Goal: Information Seeking & Learning: Understand process/instructions

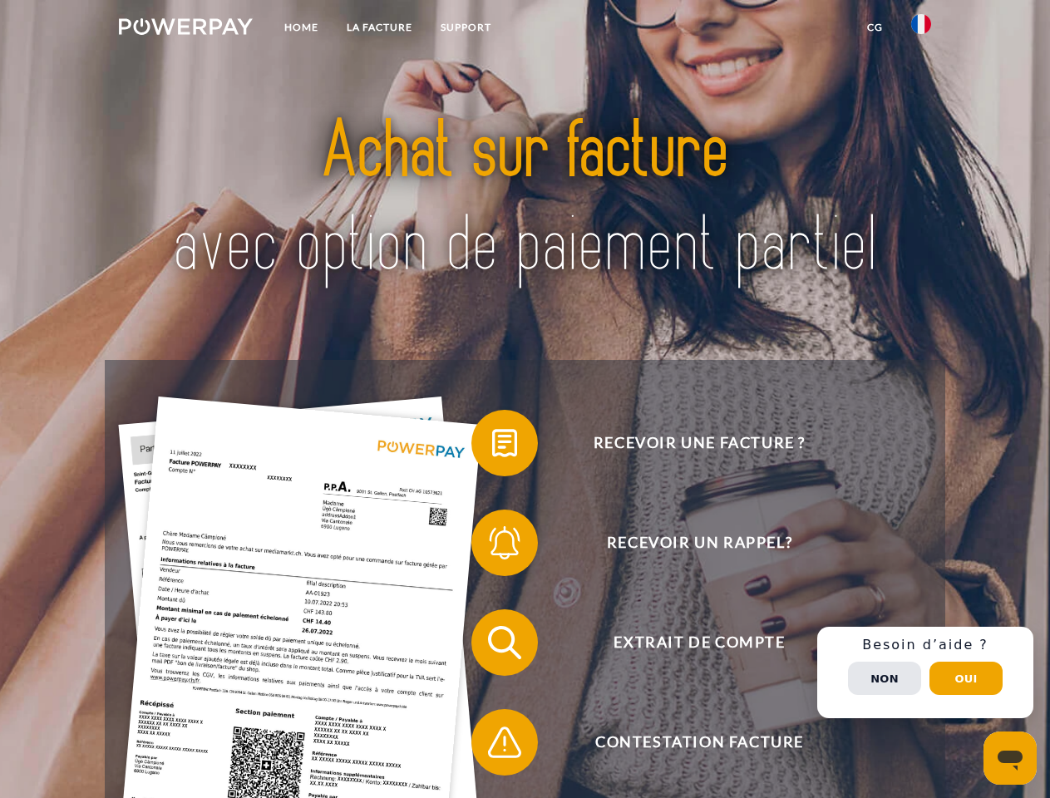
click at [185, 29] on img at bounding box center [186, 26] width 134 height 17
click at [922, 29] on img at bounding box center [922, 24] width 20 height 20
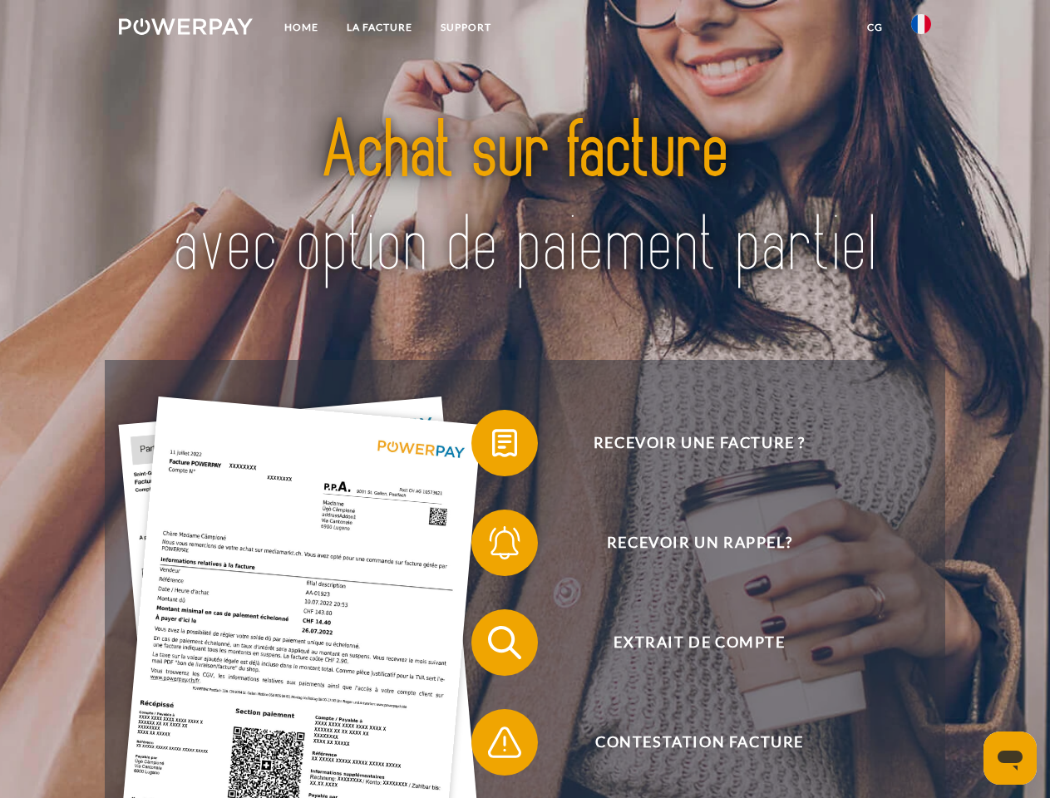
click at [875, 27] on link "CG" at bounding box center [875, 27] width 44 height 30
click at [492, 447] on span at bounding box center [479, 443] width 83 height 83
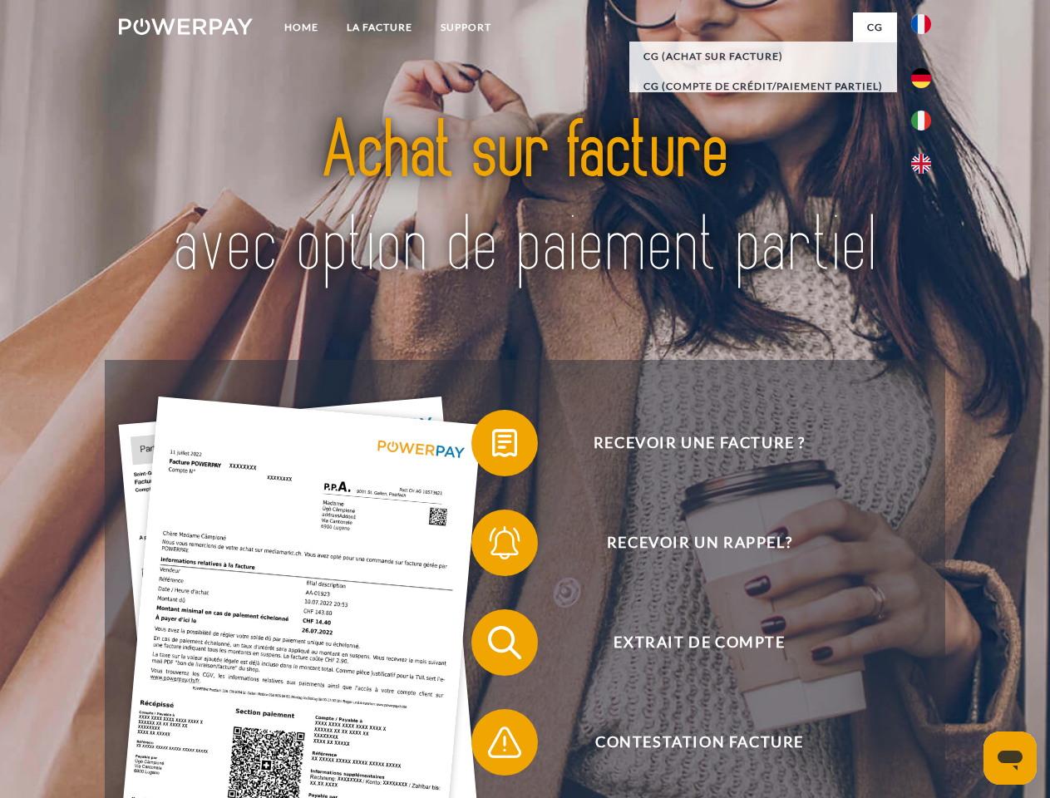
click at [492, 546] on span at bounding box center [479, 543] width 83 height 83
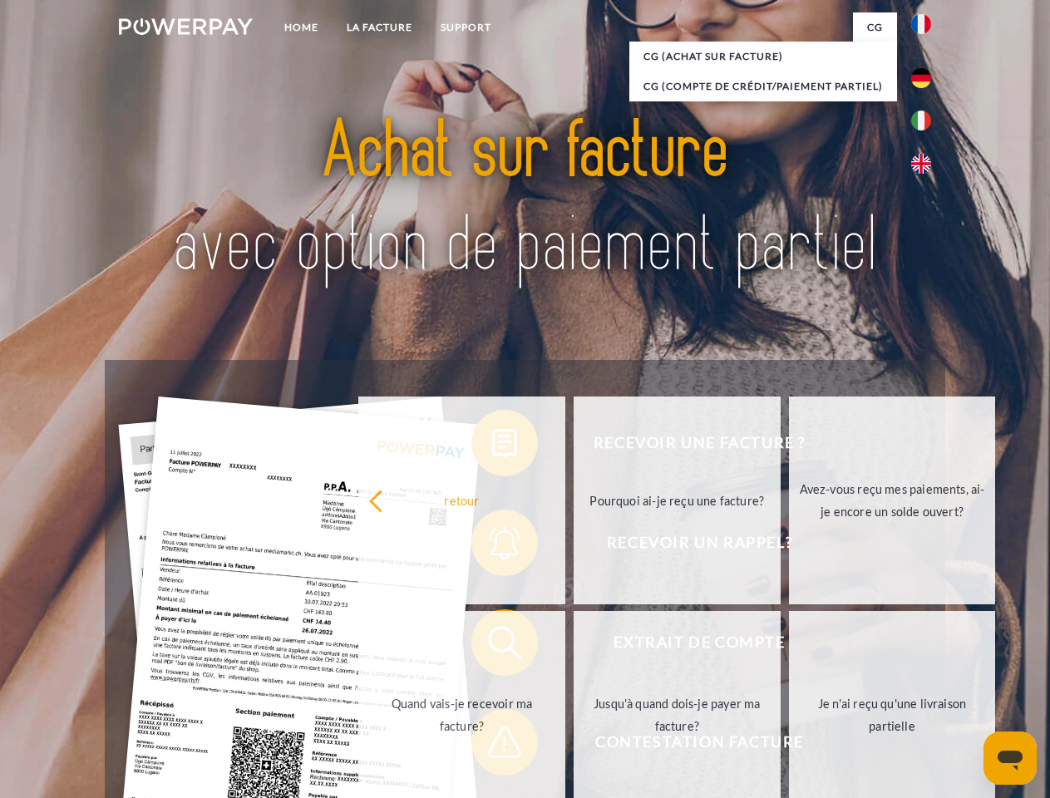
click at [574, 646] on link "Jusqu'à quand dois-je payer ma facture?" at bounding box center [677, 715] width 207 height 208
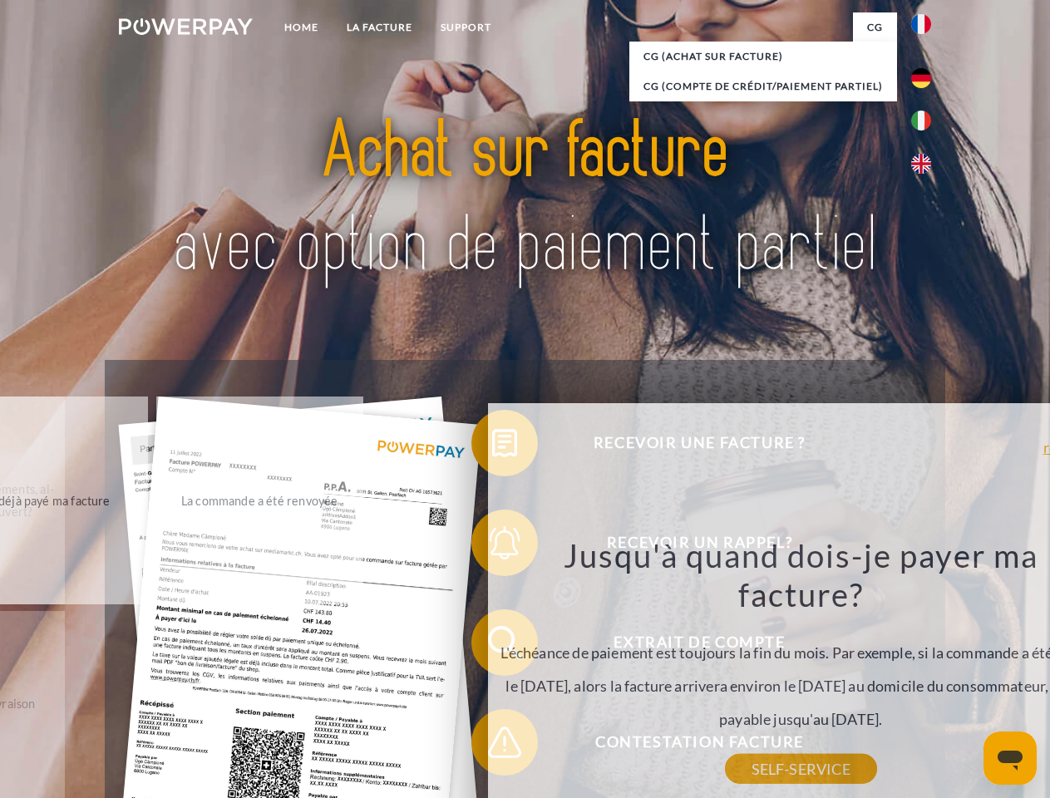
click at [492, 746] on div "Recevoir une facture ? Recevoir un rappel? Extrait de compte retour" at bounding box center [525, 692] width 840 height 665
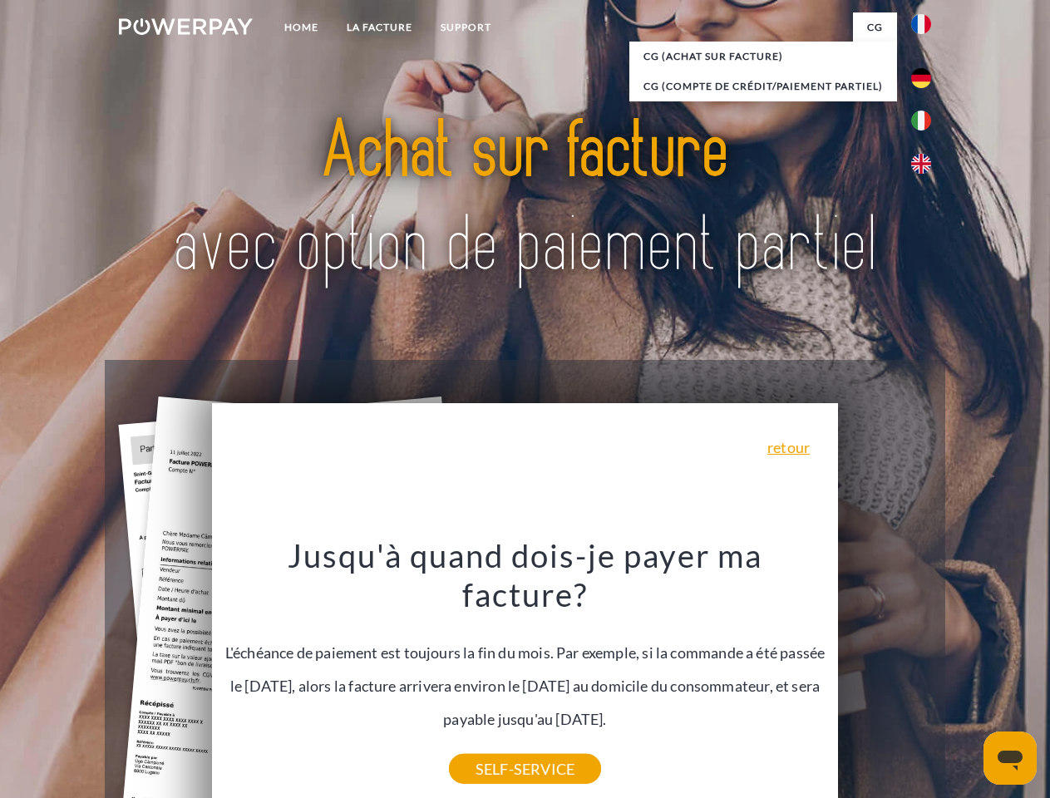
click at [926, 673] on div "Recevoir une facture ? Recevoir un rappel? Extrait de compte retour" at bounding box center [525, 692] width 840 height 665
click at [885, 676] on span "Extrait de compte" at bounding box center [700, 643] width 408 height 67
click at [966, 679] on header "Home LA FACTURE Support" at bounding box center [525, 574] width 1050 height 1149
